Goal: Task Accomplishment & Management: Use online tool/utility

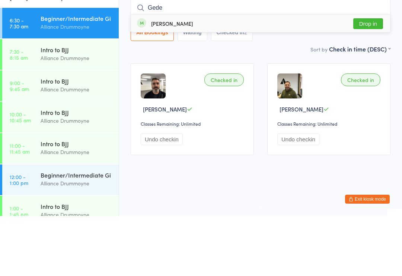
type input "Gede"
click at [371, 78] on button "Drop in" at bounding box center [369, 83] width 30 height 11
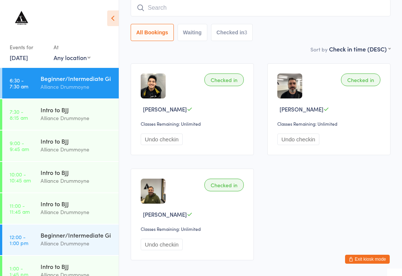
click at [264, 16] on input "search" at bounding box center [261, 7] width 260 height 17
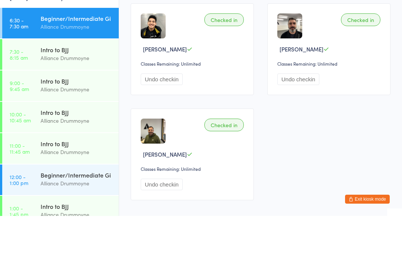
scroll to position [60, 0]
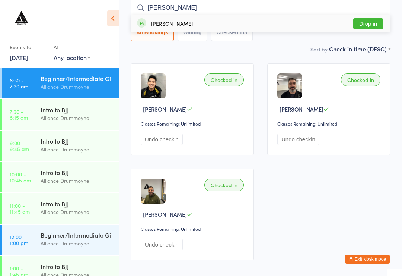
type input "[PERSON_NAME]"
click at [376, 22] on button "Drop in" at bounding box center [369, 23] width 30 height 11
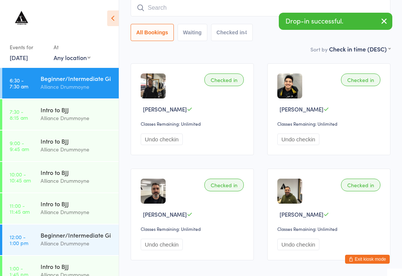
click at [218, 7] on input "search" at bounding box center [261, 7] width 260 height 17
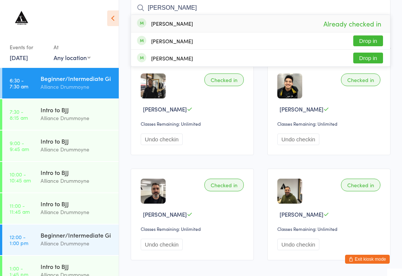
type input "[PERSON_NAME]"
click at [367, 41] on button "Drop in" at bounding box center [369, 40] width 30 height 11
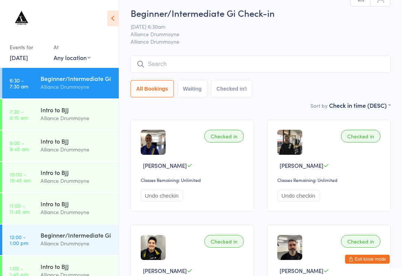
scroll to position [0, 0]
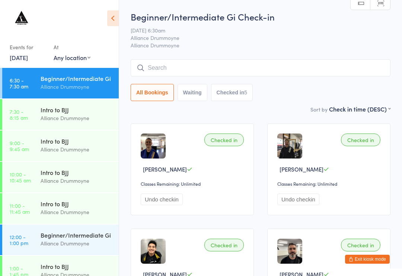
click at [234, 66] on input "search" at bounding box center [261, 67] width 260 height 17
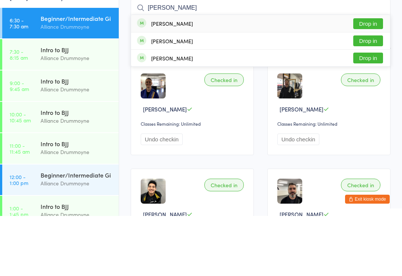
type input "[PERSON_NAME]"
click at [370, 113] on button "Drop in" at bounding box center [369, 118] width 30 height 11
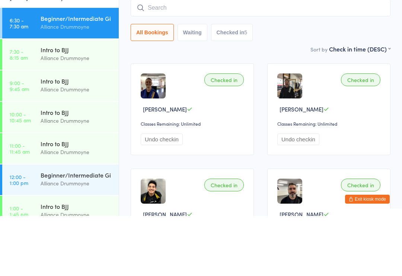
scroll to position [60, 0]
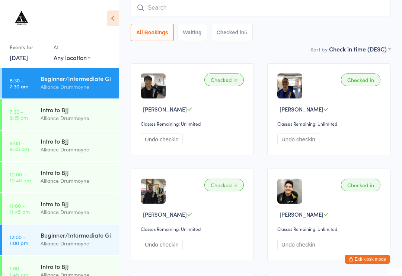
click at [253, 6] on input "search" at bounding box center [261, 7] width 260 height 17
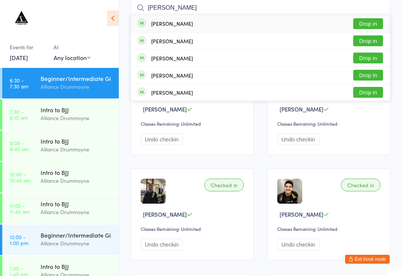
type input "[PERSON_NAME]"
click at [366, 23] on button "Drop in" at bounding box center [369, 23] width 30 height 11
